Goal: Use online tool/utility: Utilize a website feature to perform a specific function

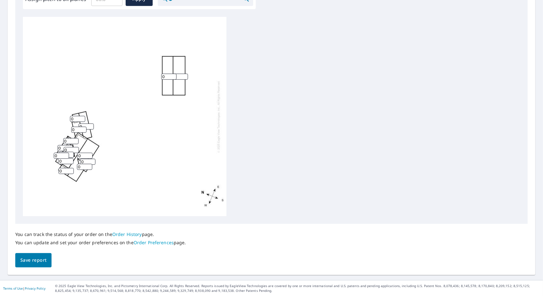
scroll to position [175, 0]
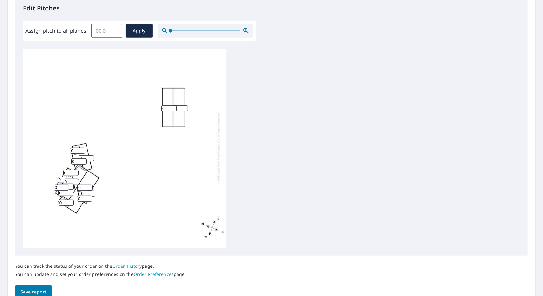
click at [100, 33] on input "Assign pitch to all planes" at bounding box center [106, 31] width 31 height 18
type input "5"
click at [140, 30] on span "Apply" at bounding box center [139, 31] width 17 height 8
type input "5"
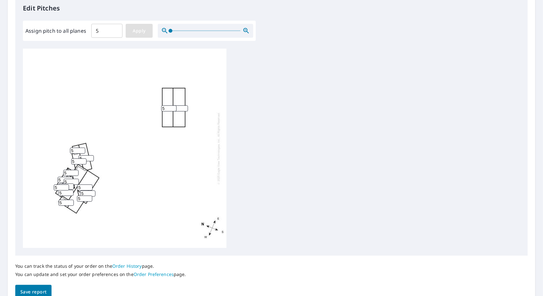
type input "5"
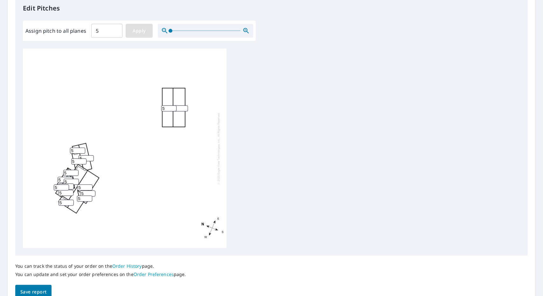
type input "5"
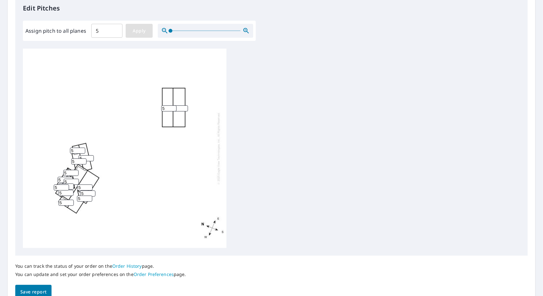
type input "5"
click at [36, 291] on span "Save report" at bounding box center [33, 292] width 26 height 8
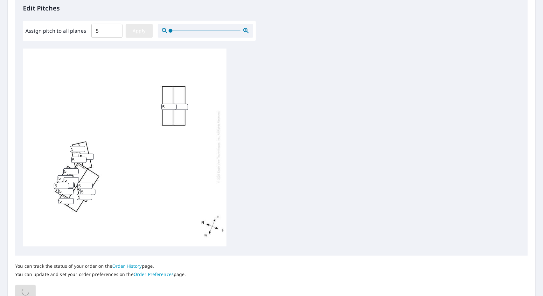
click at [138, 31] on span "Apply" at bounding box center [139, 31] width 17 height 8
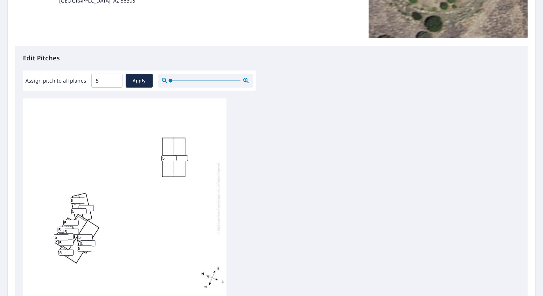
scroll to position [127, 0]
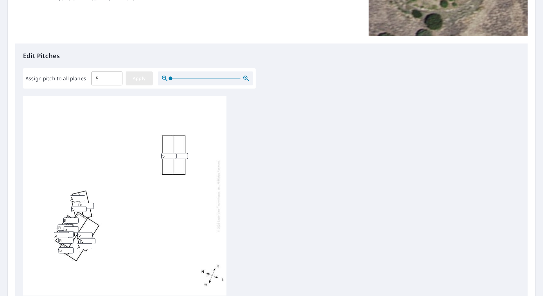
click at [149, 82] on button "Apply" at bounding box center [139, 79] width 27 height 14
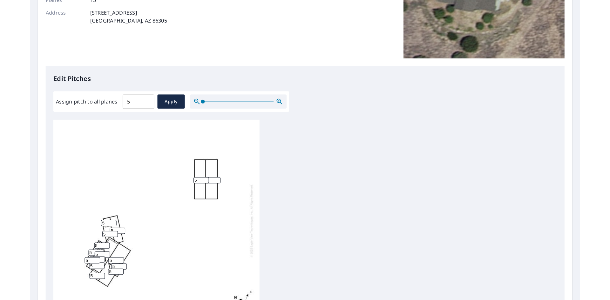
scroll to position [0, 0]
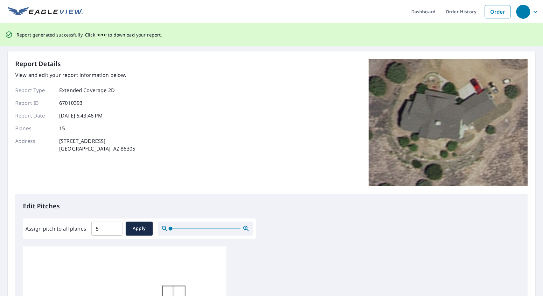
click at [100, 36] on span "here" at bounding box center [101, 35] width 10 height 8
